Goal: Check status: Verify the current state of an ongoing process or item

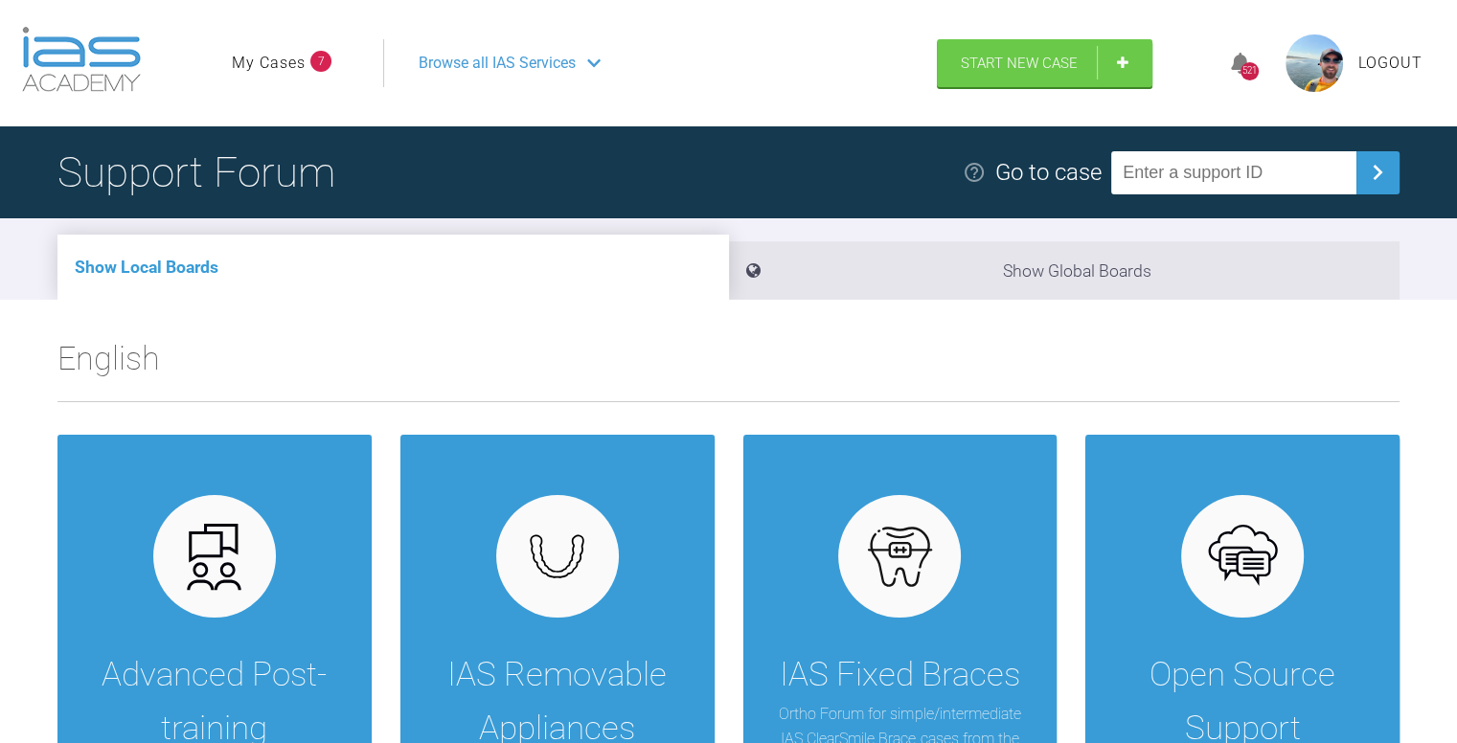
click at [270, 67] on link "My Cases" at bounding box center [269, 63] width 74 height 25
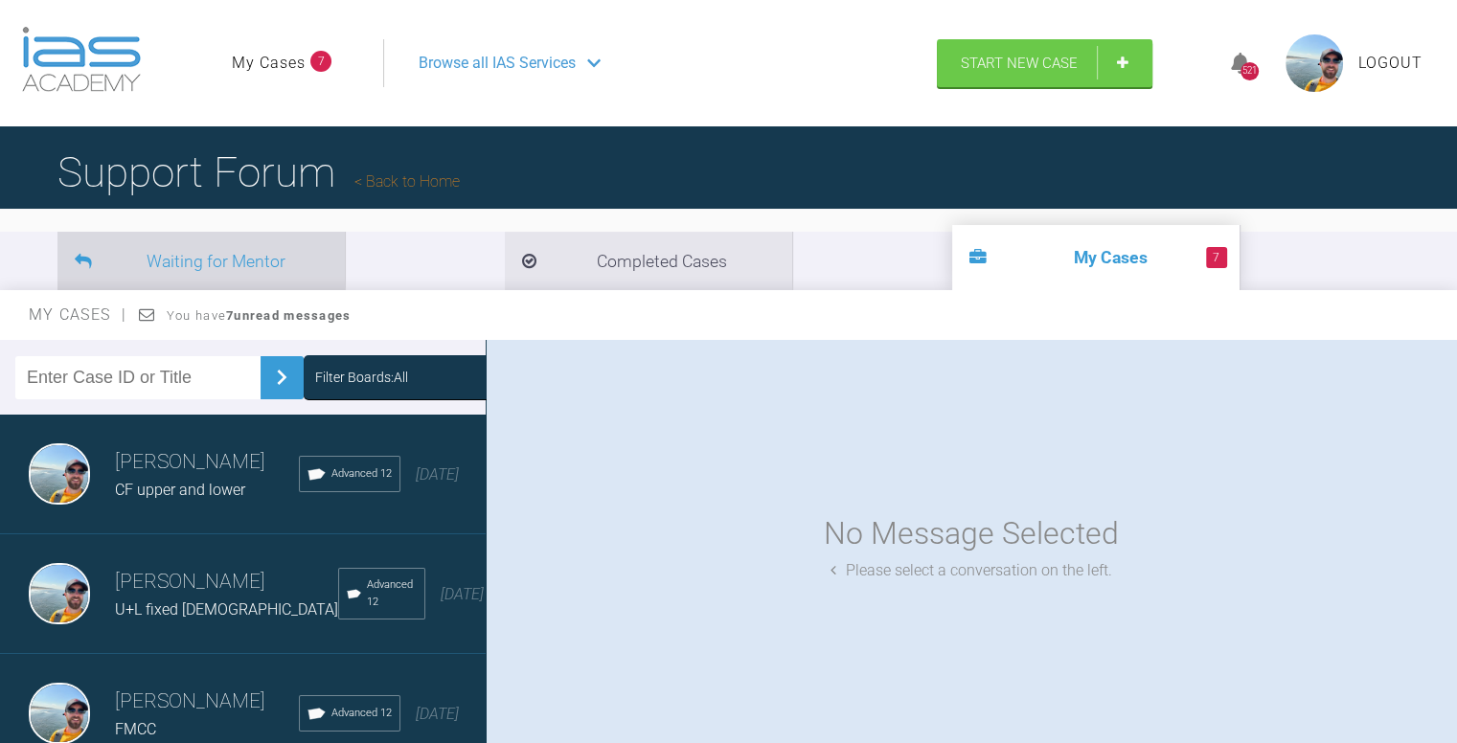
click at [211, 258] on li "Waiting for Mentor" at bounding box center [200, 261] width 287 height 58
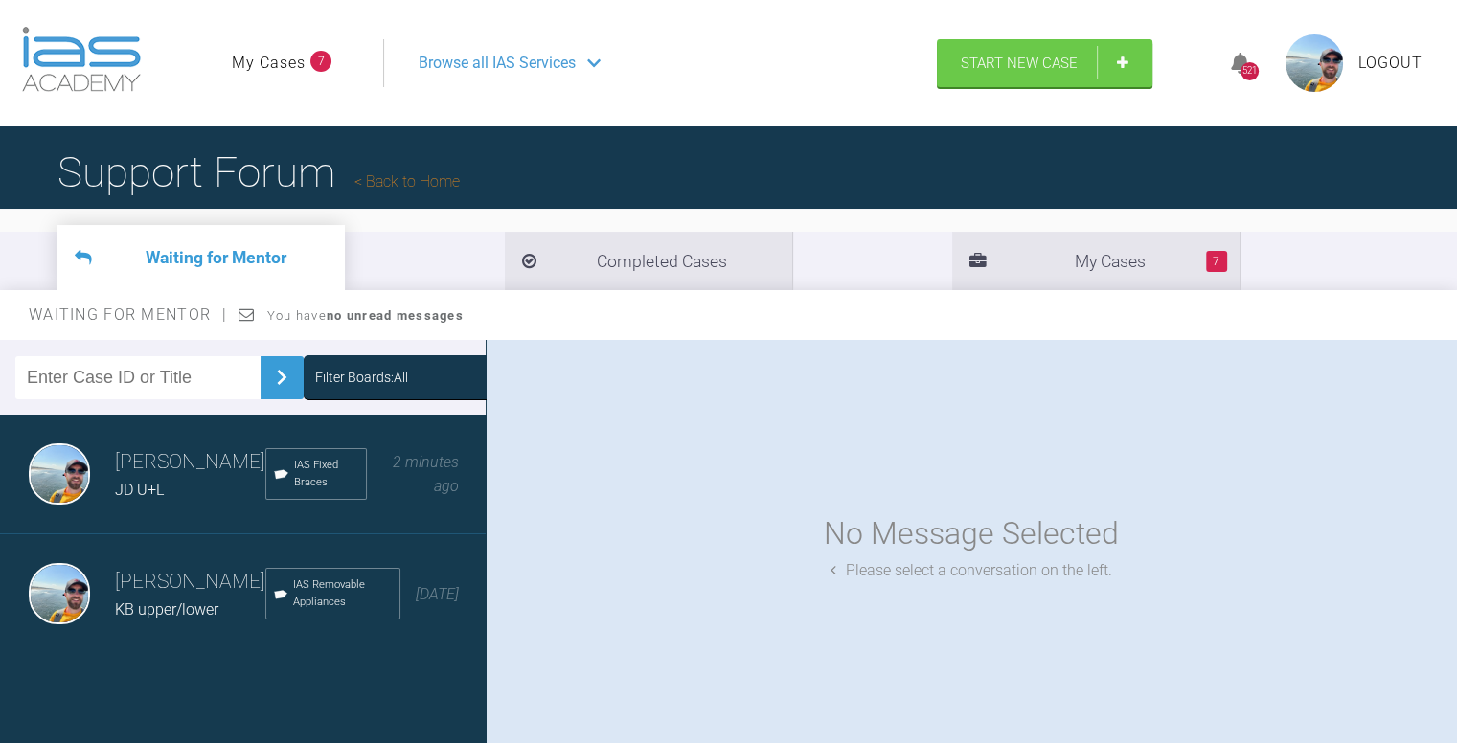
click at [142, 478] on div "JD U+L" at bounding box center [190, 490] width 150 height 25
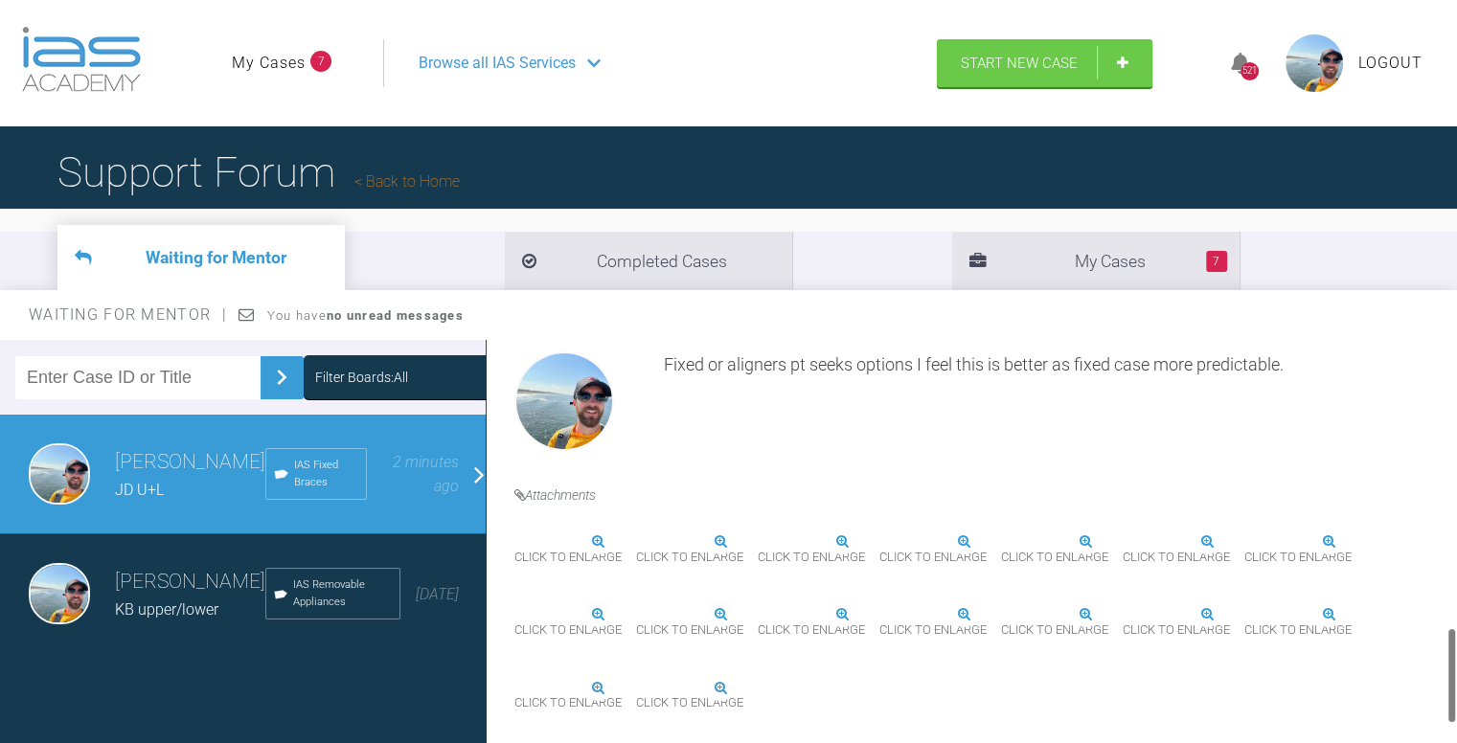
scroll to position [1229, 0]
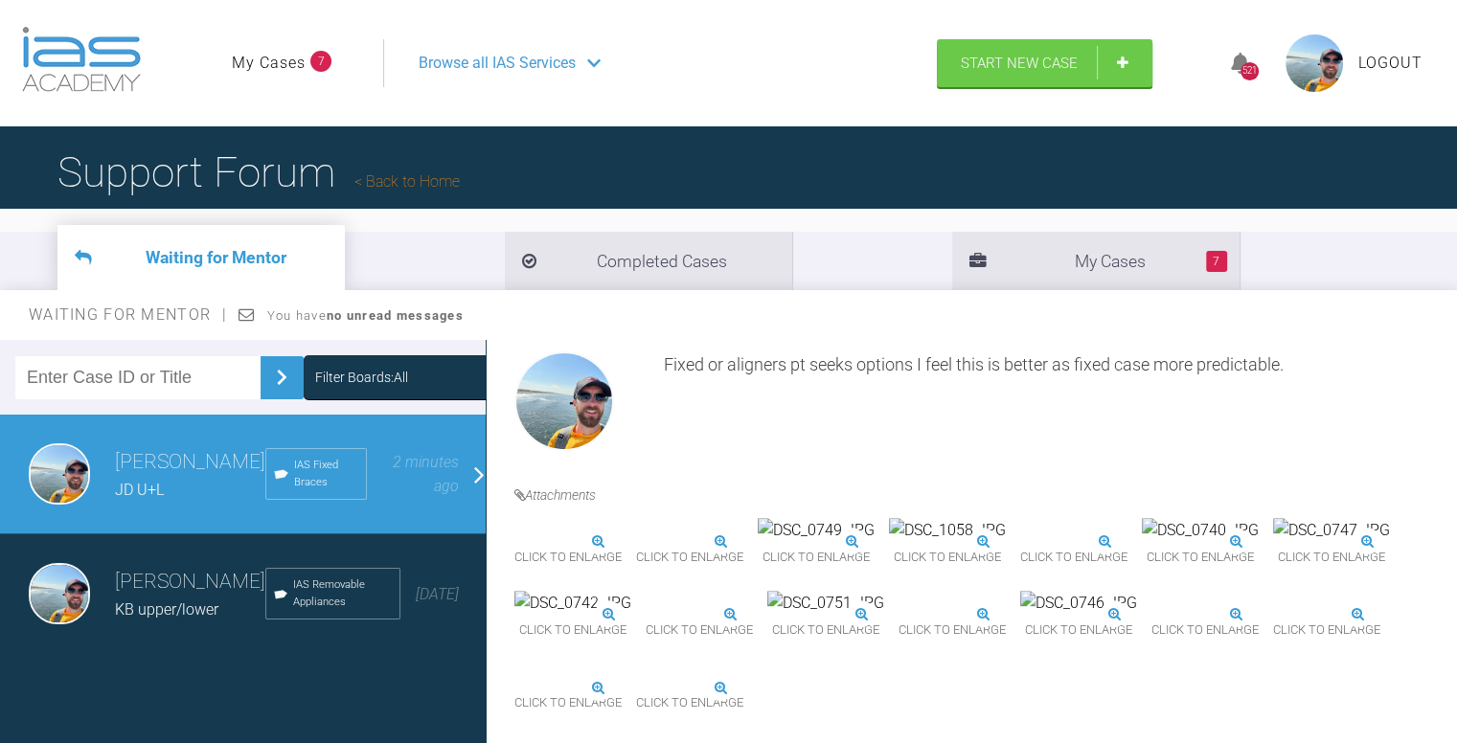
click at [826, 591] on img at bounding box center [835, 603] width 117 height 25
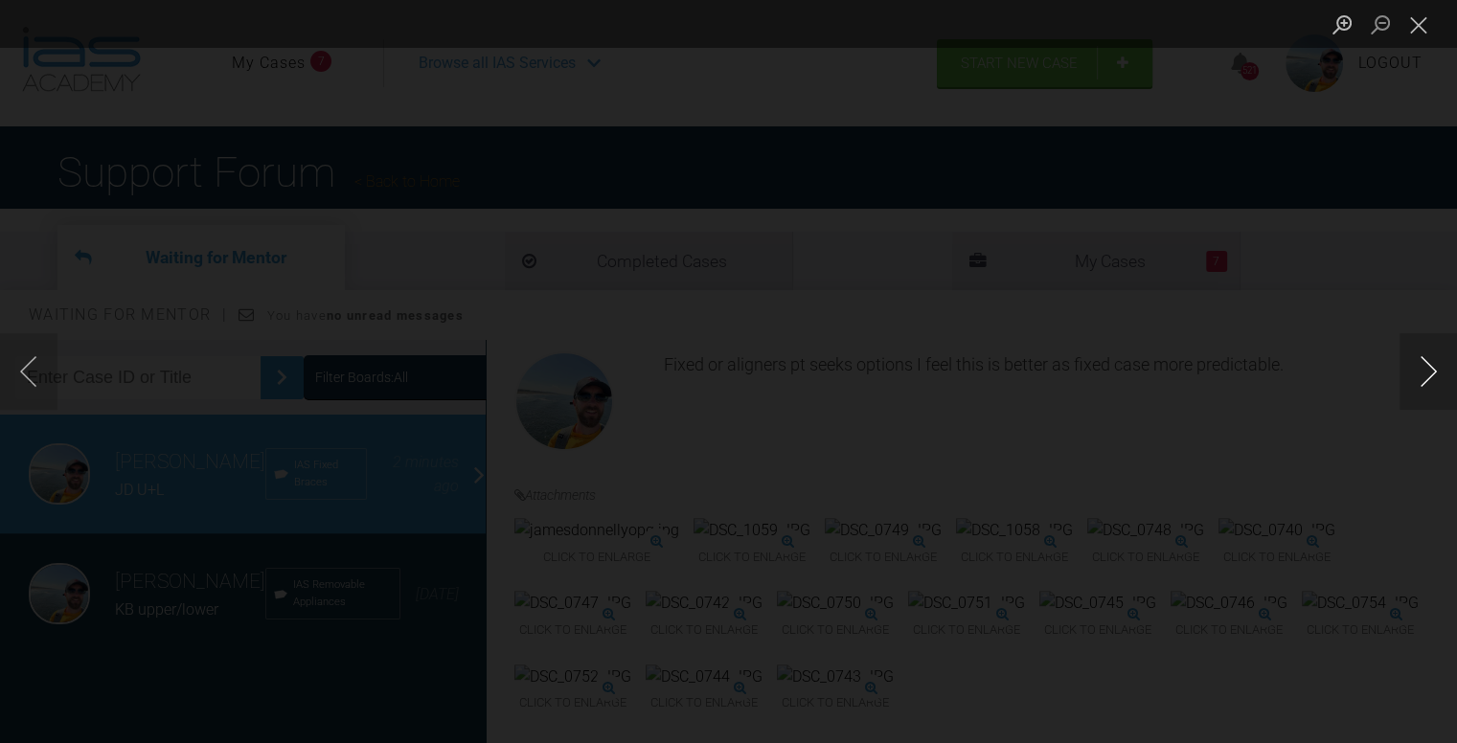
click at [1429, 372] on button "Next image" at bounding box center [1427, 371] width 57 height 77
click at [1417, 31] on button "Close lightbox" at bounding box center [1418, 25] width 38 height 34
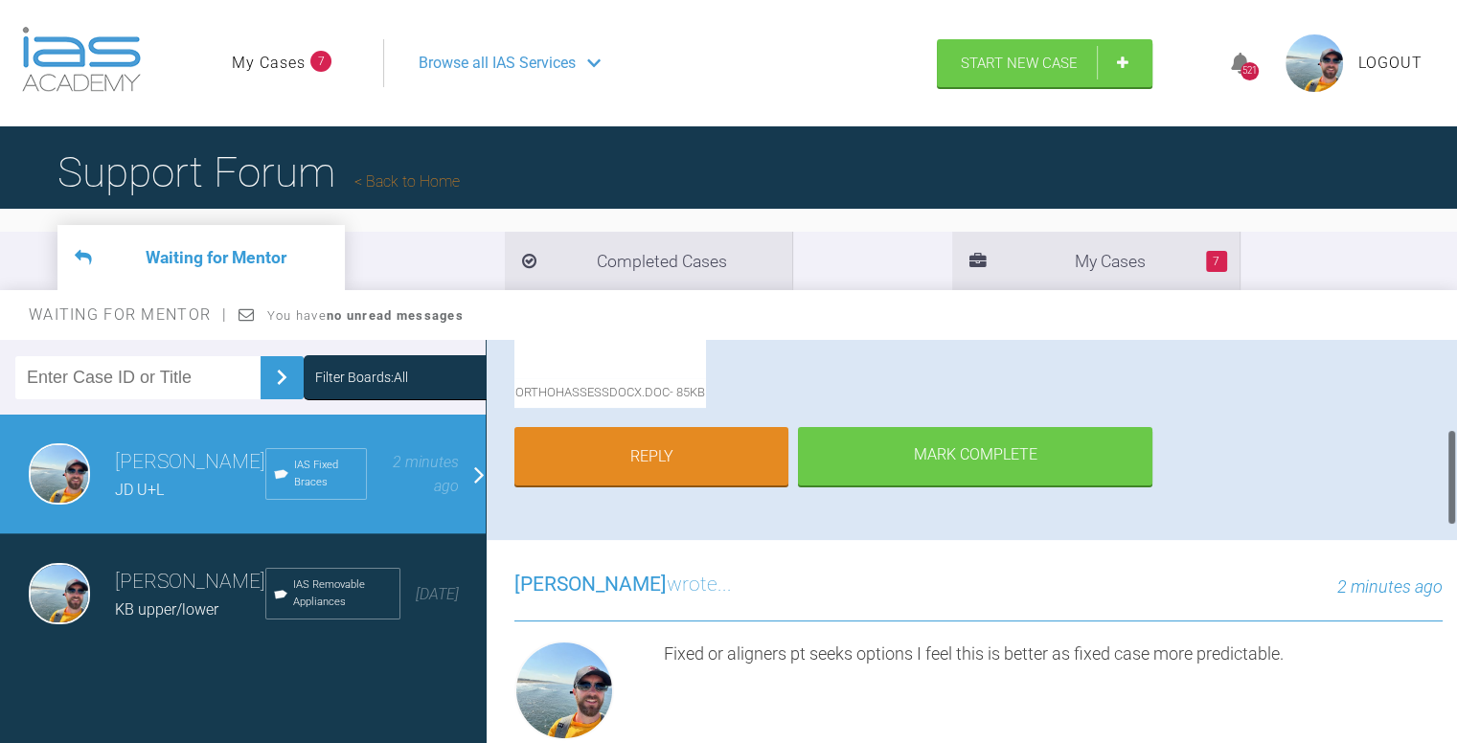
scroll to position [367, 0]
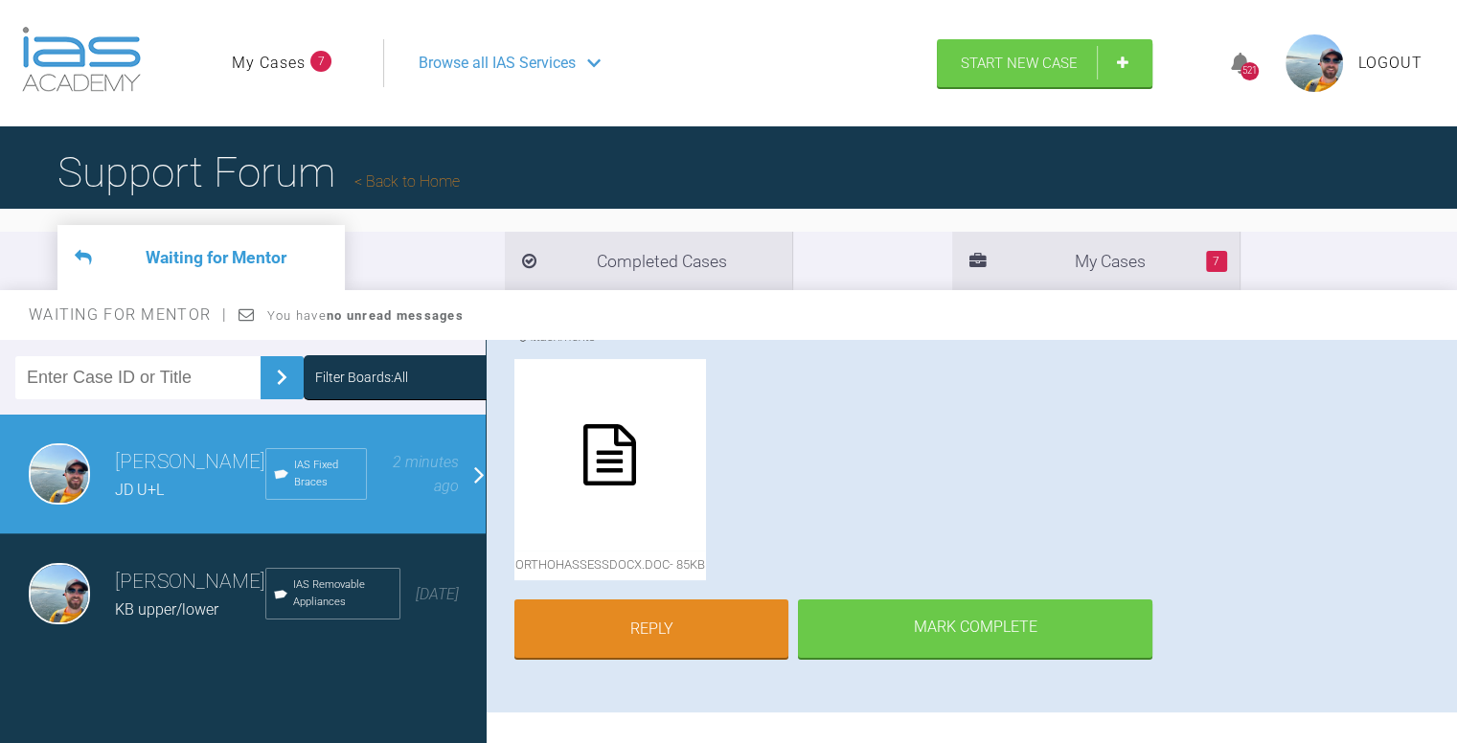
click at [585, 478] on icon at bounding box center [609, 454] width 53 height 61
